Goal: Register for event/course

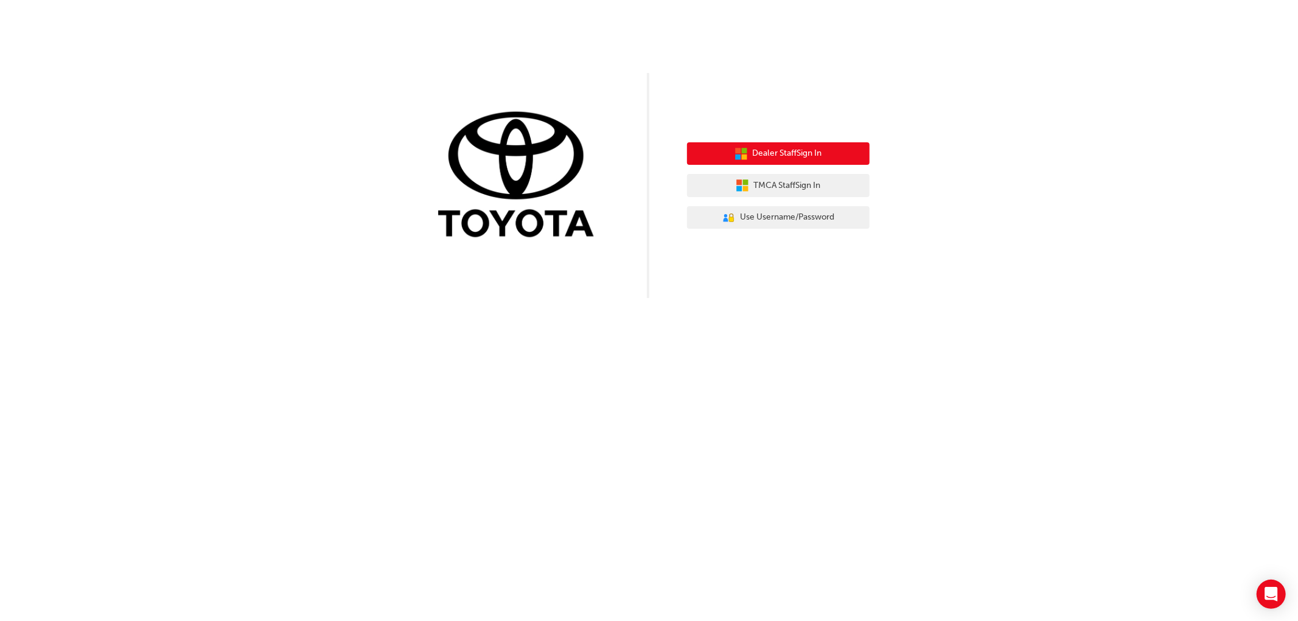
click at [785, 154] on span "Dealer Staff Sign In" at bounding box center [787, 154] width 69 height 14
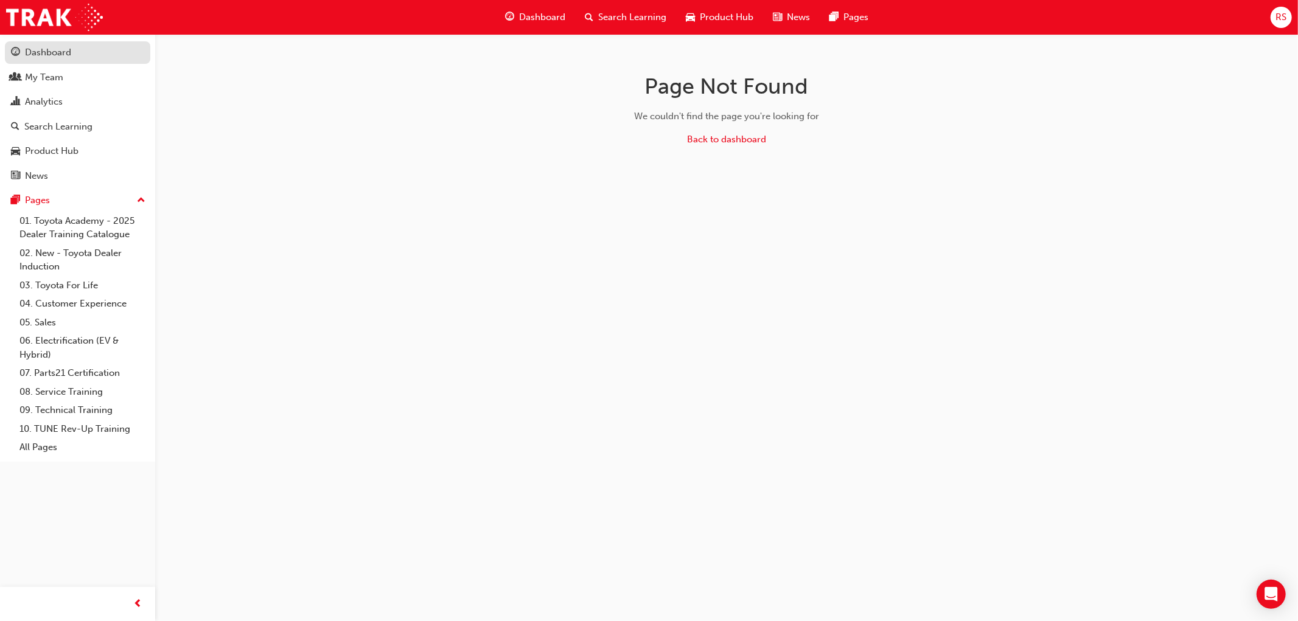
click at [46, 54] on div "Dashboard" at bounding box center [48, 53] width 46 height 14
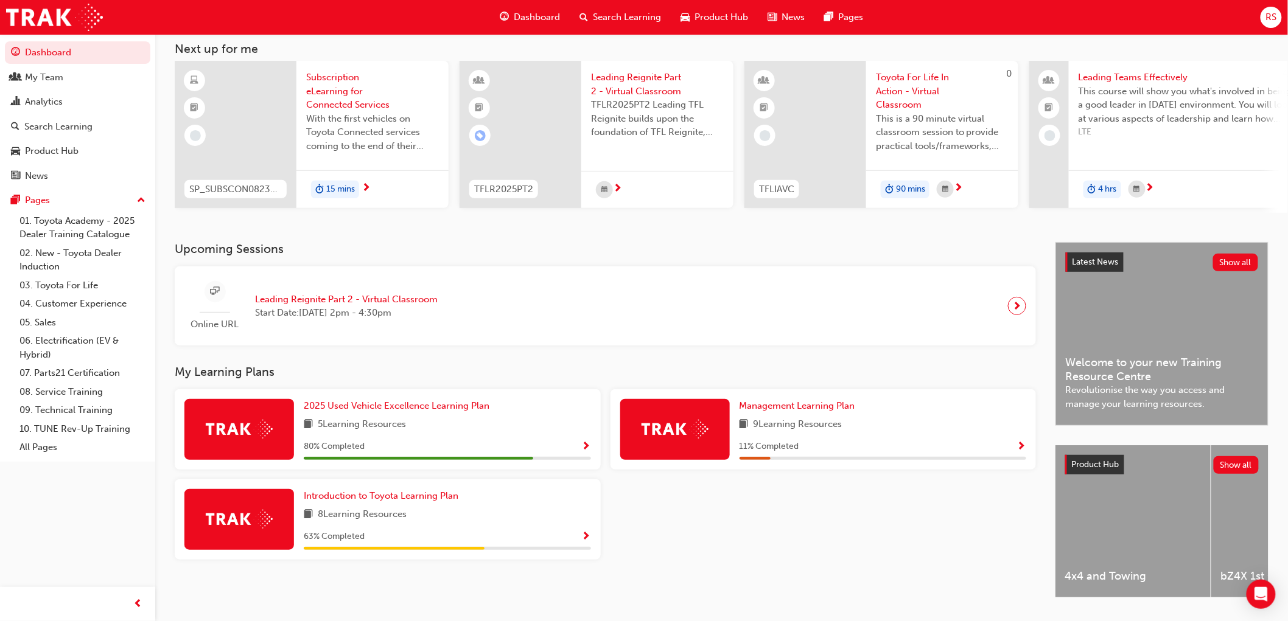
scroll to position [105, 0]
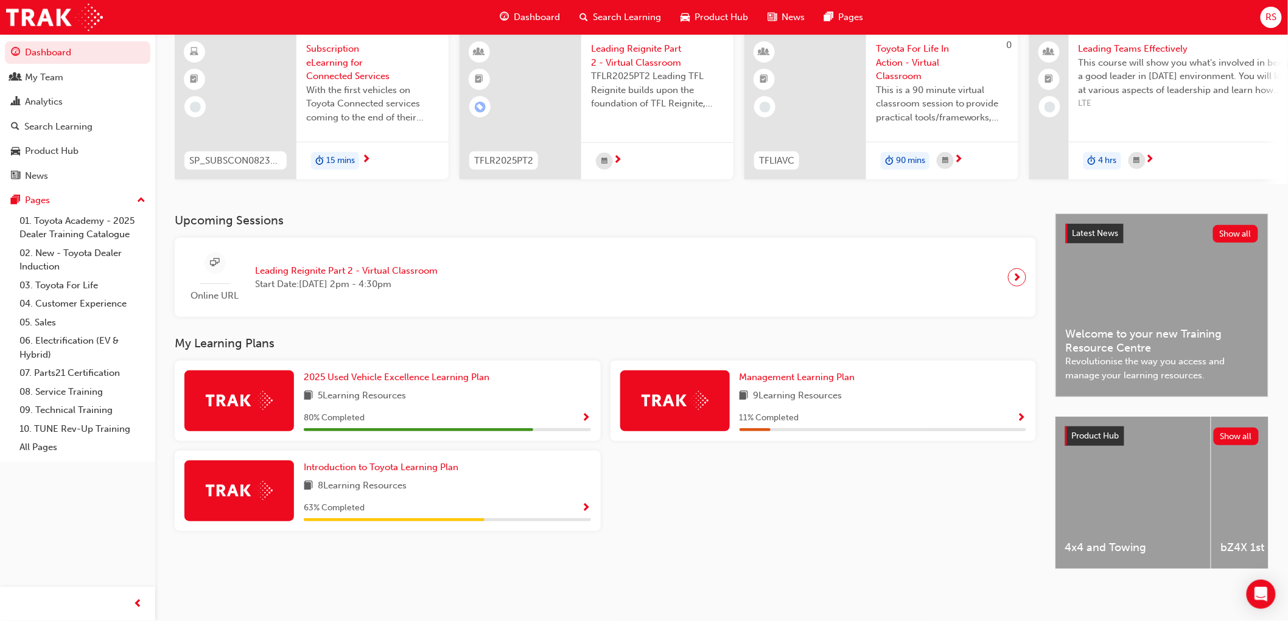
click at [329, 265] on span "Leading Reignite Part 2 - Virtual Classroom" at bounding box center [346, 271] width 183 height 14
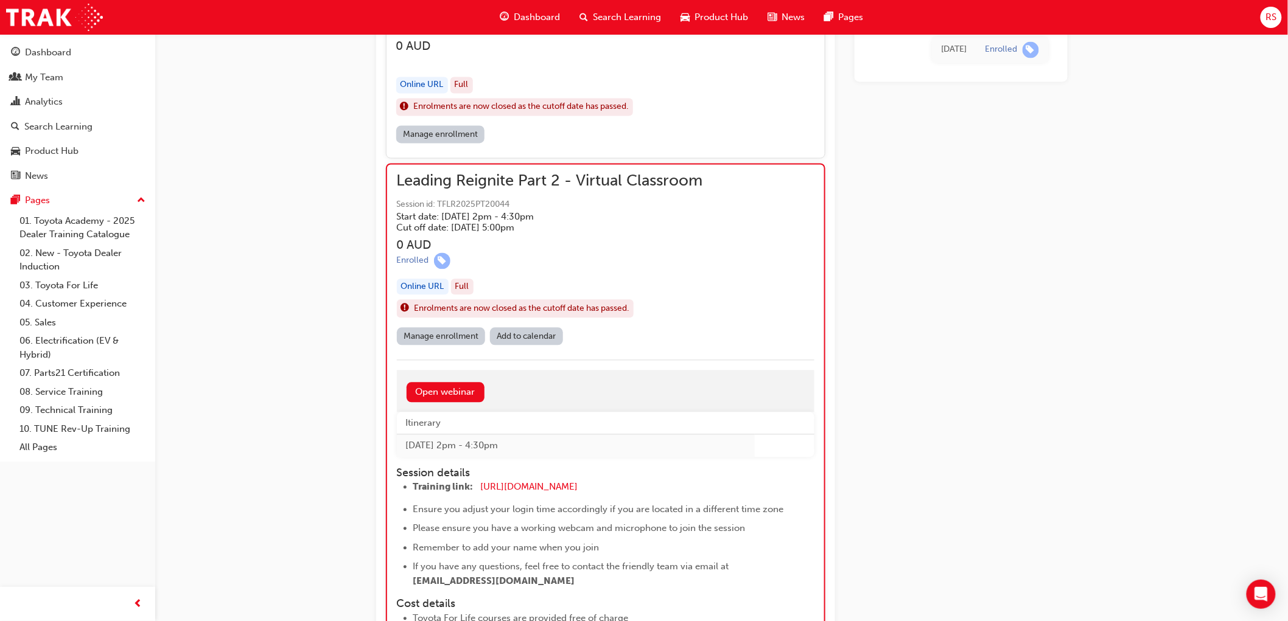
scroll to position [980, 0]
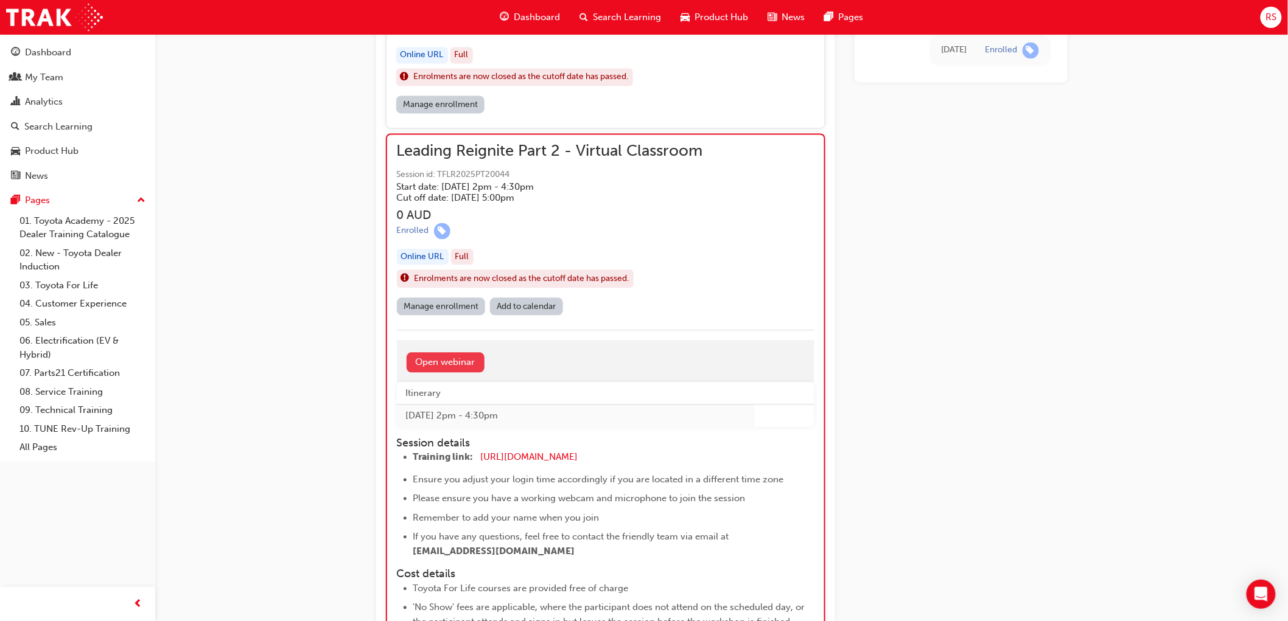
click at [453, 355] on link "Open webinar" at bounding box center [446, 362] width 78 height 20
